Goal: Information Seeking & Learning: Check status

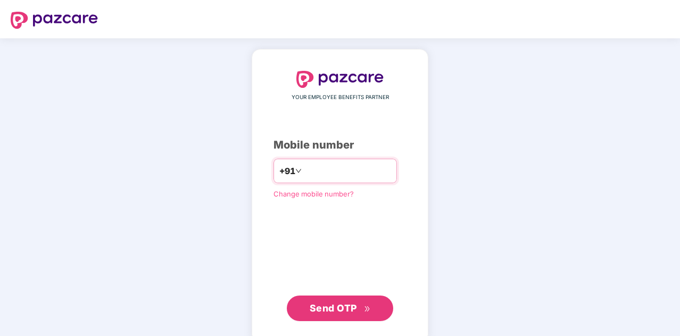
click at [311, 177] on input "number" at bounding box center [347, 170] width 87 height 17
type input "**********"
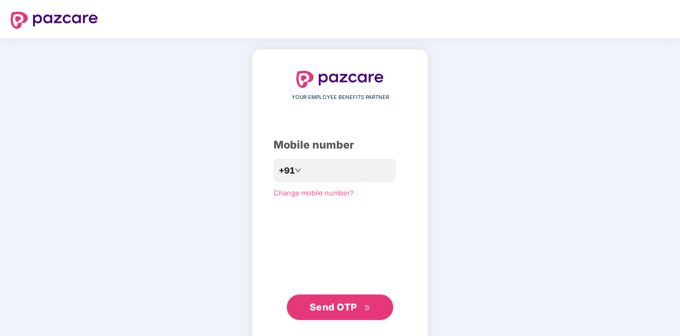
click at [343, 311] on span "Send OTP" at bounding box center [333, 306] width 47 height 11
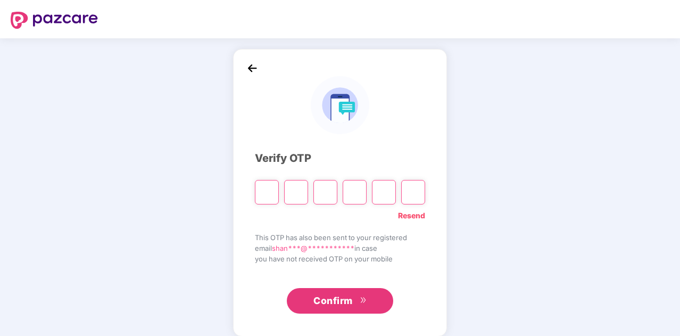
type input "*"
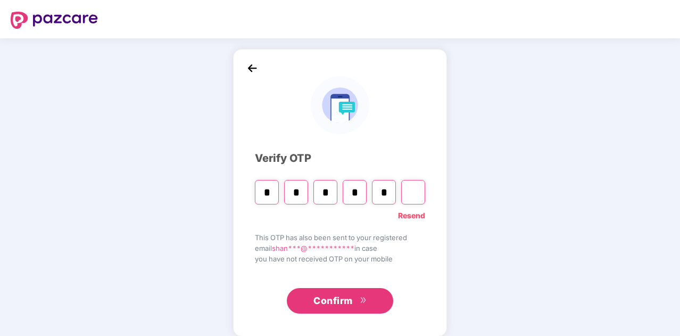
type input "*"
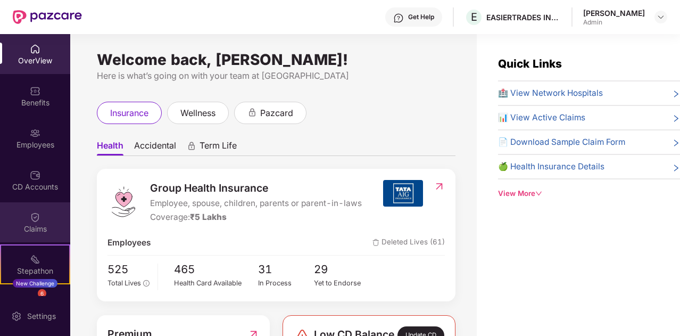
click at [33, 227] on div "Claims" at bounding box center [35, 229] width 70 height 11
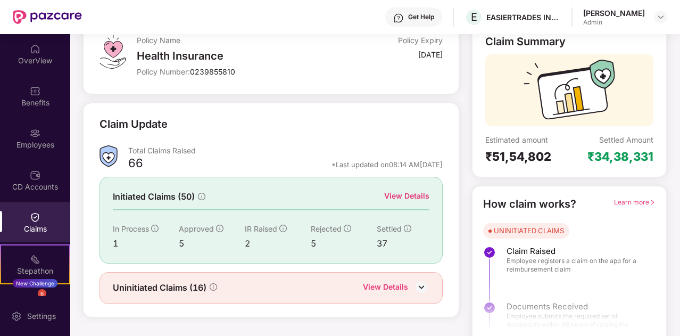
scroll to position [80, 0]
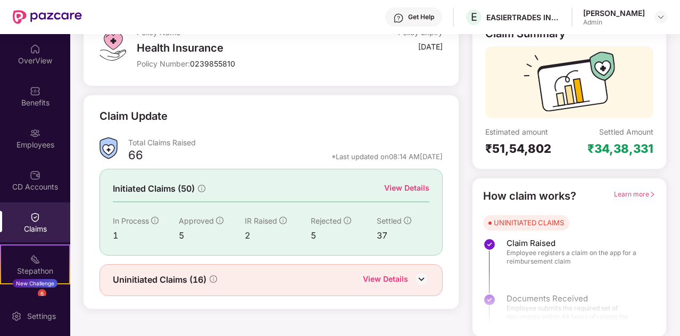
click at [394, 278] on div "View Details" at bounding box center [385, 280] width 45 height 14
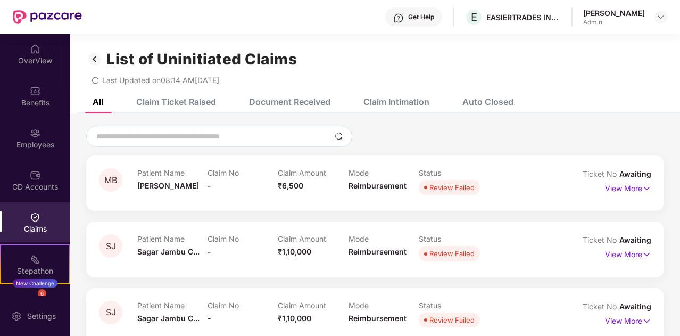
click at [97, 60] on img at bounding box center [94, 59] width 17 height 18
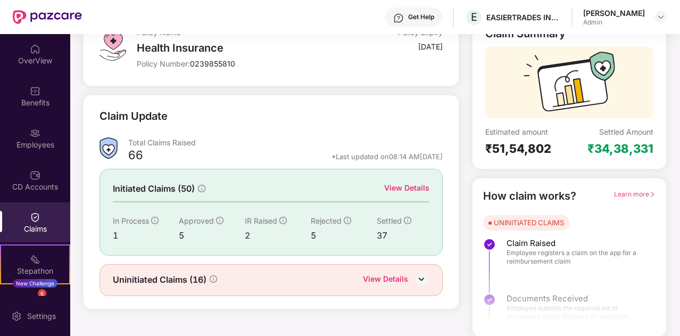
scroll to position [80, 0]
click at [406, 188] on div "View Details" at bounding box center [406, 188] width 45 height 12
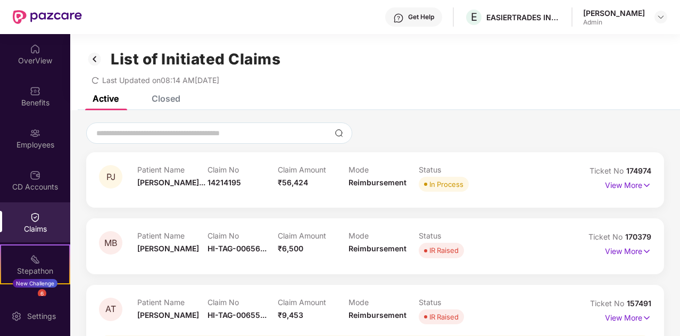
click at [169, 104] on div "Closed" at bounding box center [158, 98] width 45 height 23
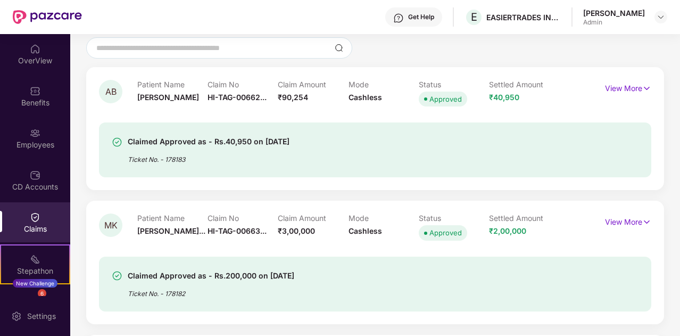
scroll to position [86, 0]
click at [636, 221] on p "View More" at bounding box center [628, 220] width 46 height 14
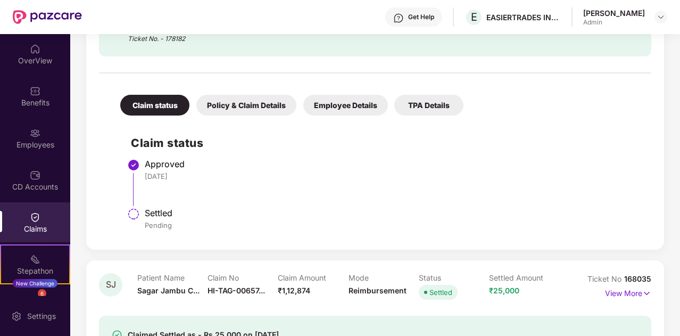
scroll to position [375, 0]
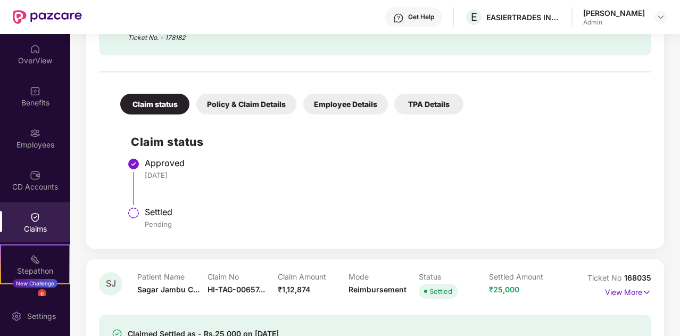
click at [343, 102] on div "Employee Details" at bounding box center [345, 104] width 85 height 21
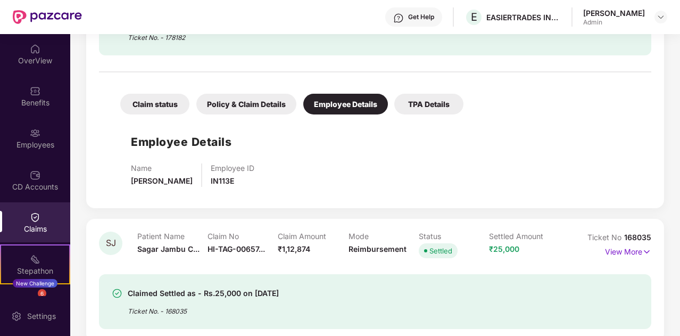
click at [167, 101] on div "Claim status" at bounding box center [154, 104] width 69 height 21
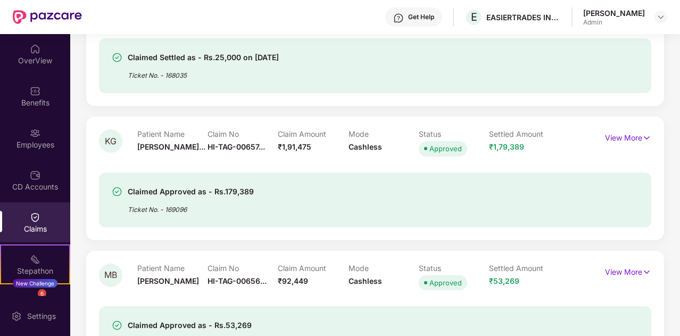
scroll to position [652, 0]
click at [636, 134] on p "View More" at bounding box center [628, 136] width 46 height 14
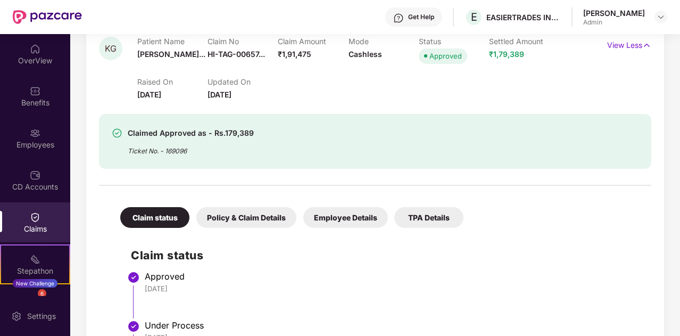
scroll to position [746, 0]
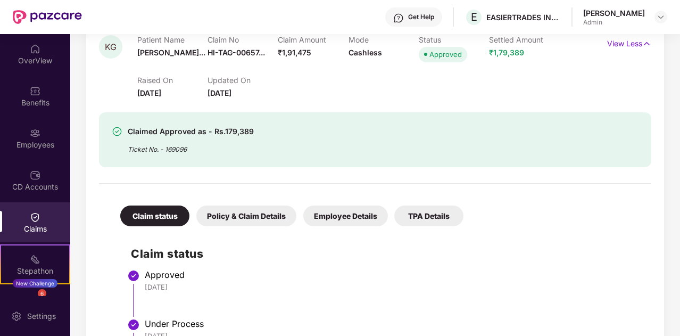
click at [347, 216] on div "Employee Details" at bounding box center [345, 215] width 85 height 21
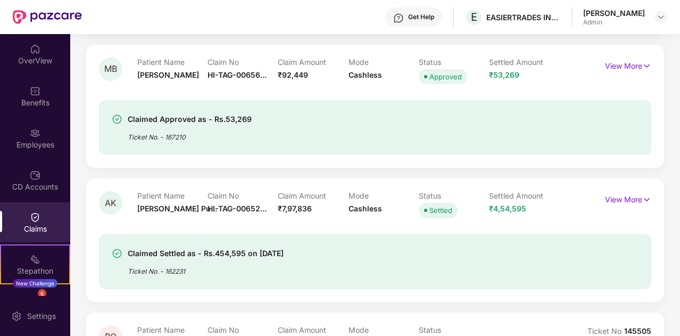
scroll to position [1035, 0]
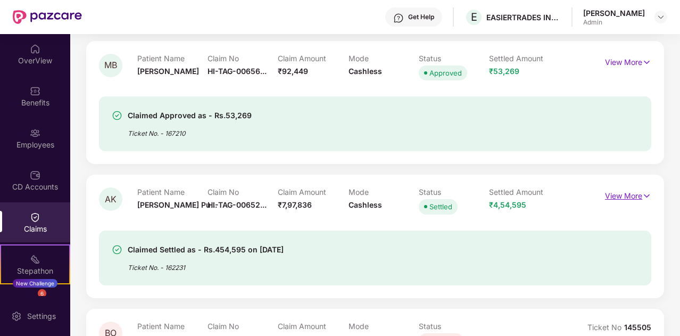
click at [635, 194] on p "View More" at bounding box center [628, 194] width 46 height 14
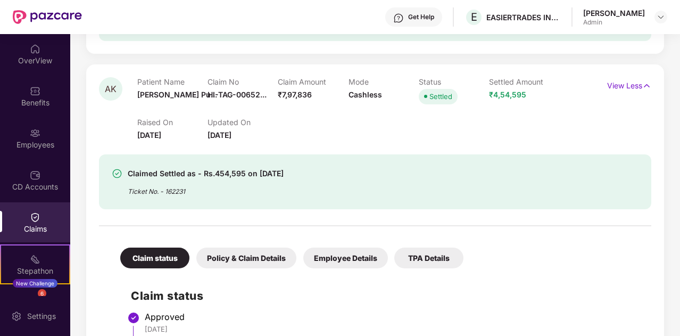
scroll to position [1204, 0]
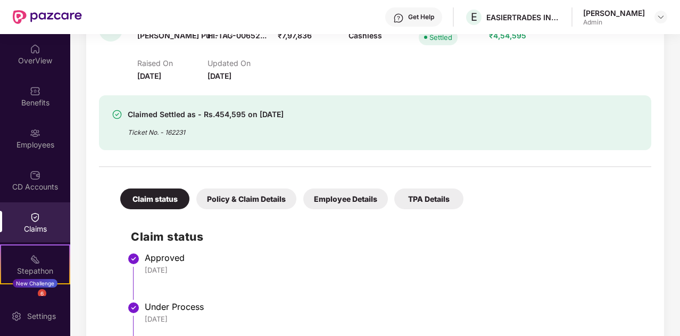
click at [335, 190] on div "Employee Details" at bounding box center [345, 198] width 85 height 21
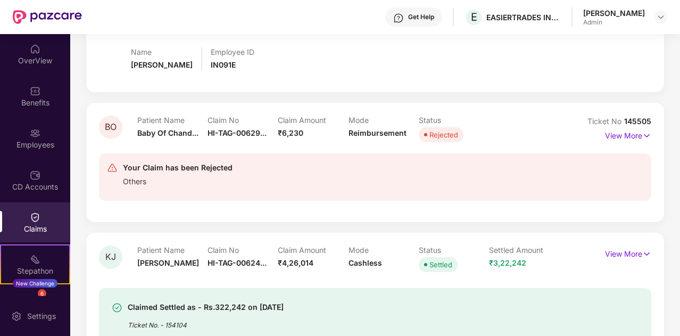
scroll to position [1416, 0]
click at [627, 129] on p "View More" at bounding box center [628, 134] width 46 height 14
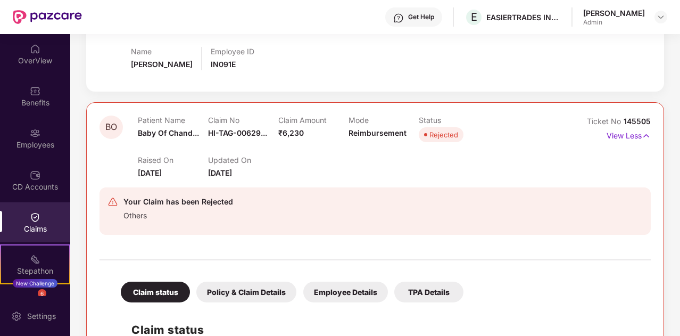
click at [360, 283] on div "Employee Details" at bounding box center [345, 292] width 85 height 21
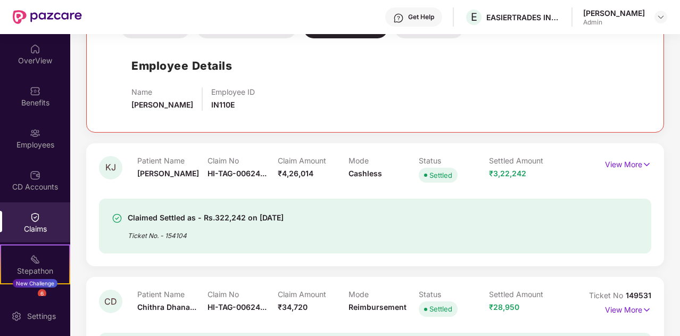
scroll to position [1700, 0]
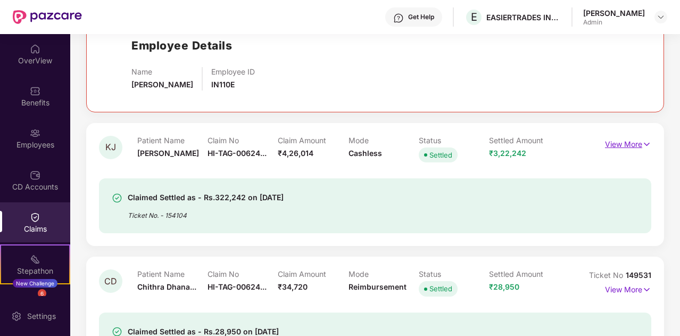
click at [631, 148] on p "View More" at bounding box center [628, 143] width 46 height 14
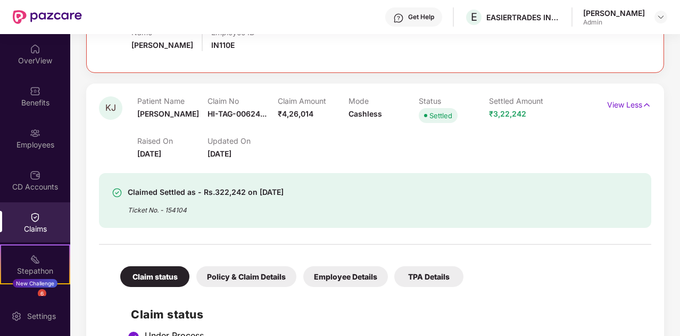
scroll to position [1744, 0]
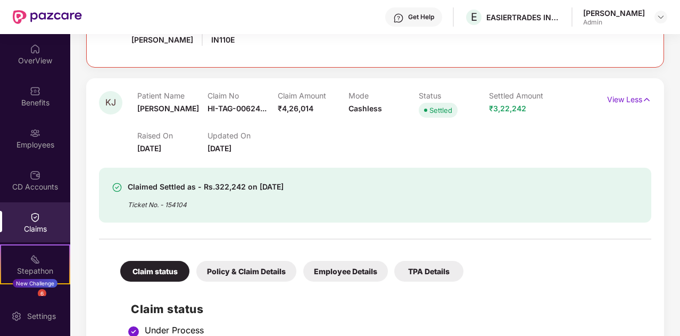
click at [336, 267] on div "Employee Details" at bounding box center [345, 271] width 85 height 21
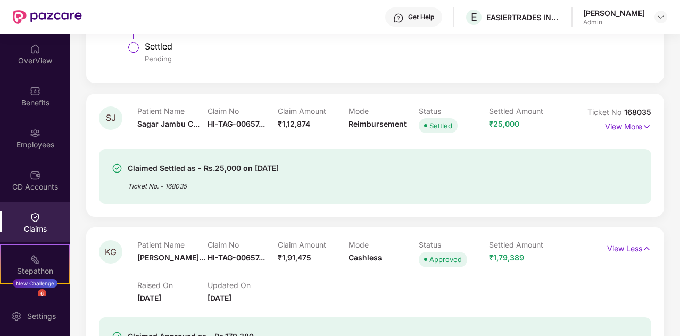
scroll to position [0, 0]
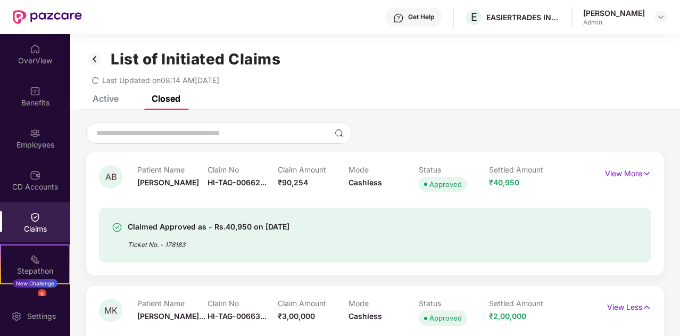
click at [31, 224] on div "Claims" at bounding box center [35, 229] width 70 height 11
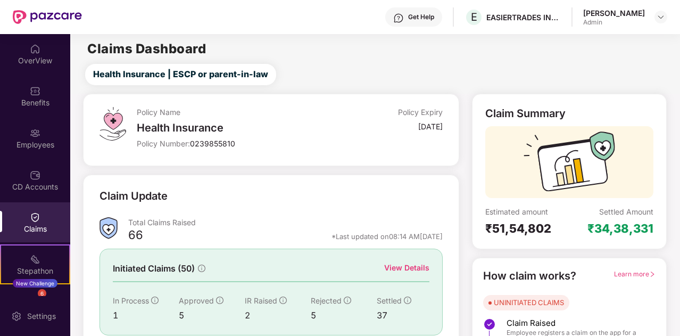
click at [36, 179] on img at bounding box center [35, 175] width 11 height 11
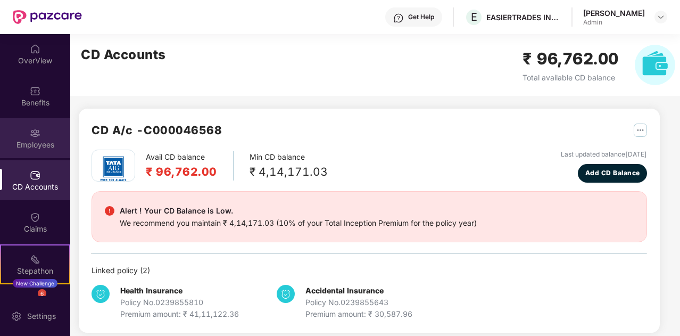
click at [41, 135] on div "Employees" at bounding box center [35, 138] width 70 height 40
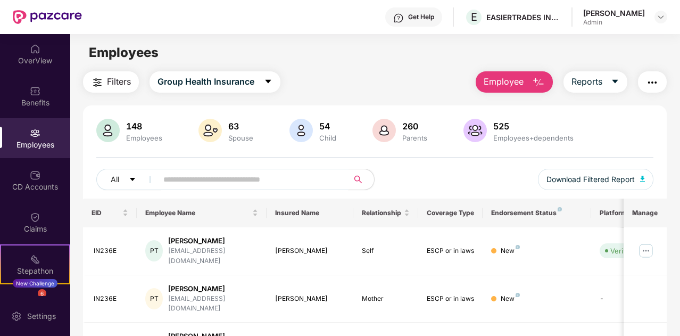
click at [259, 176] on input "text" at bounding box center [248, 179] width 171 height 16
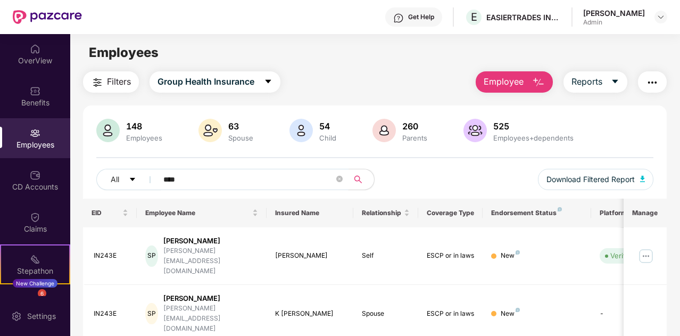
click at [208, 184] on input "****" at bounding box center [248, 179] width 171 height 16
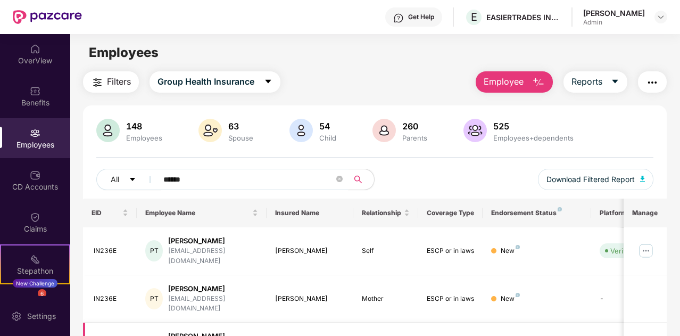
type input "******"
